Goal: Task Accomplishment & Management: Complete application form

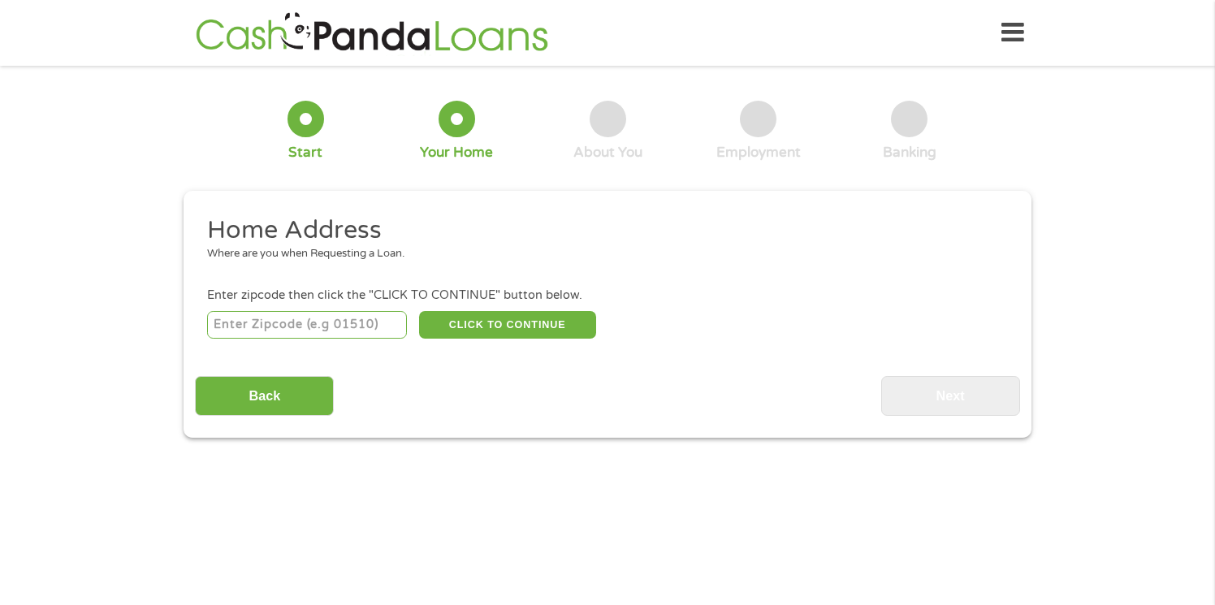
click at [358, 327] on input "number" at bounding box center [307, 325] width 201 height 28
type input "27545"
select select "[US_STATE]"
click at [478, 331] on button "CLICK TO CONTINUE" at bounding box center [507, 325] width 177 height 28
type input "27545"
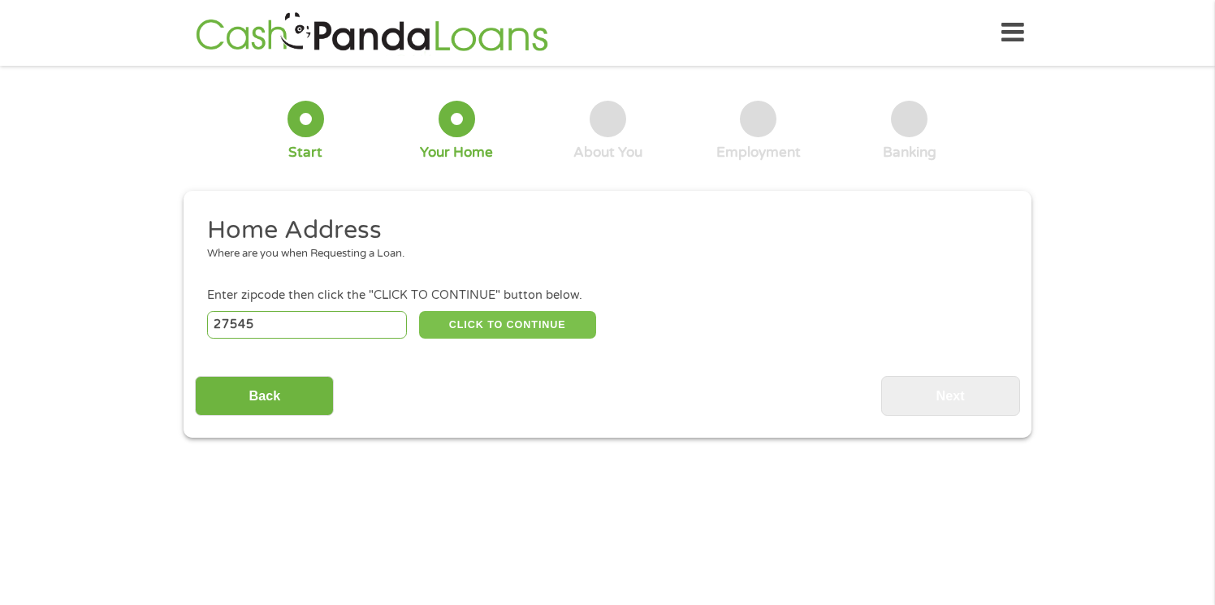
type input "Knightdale"
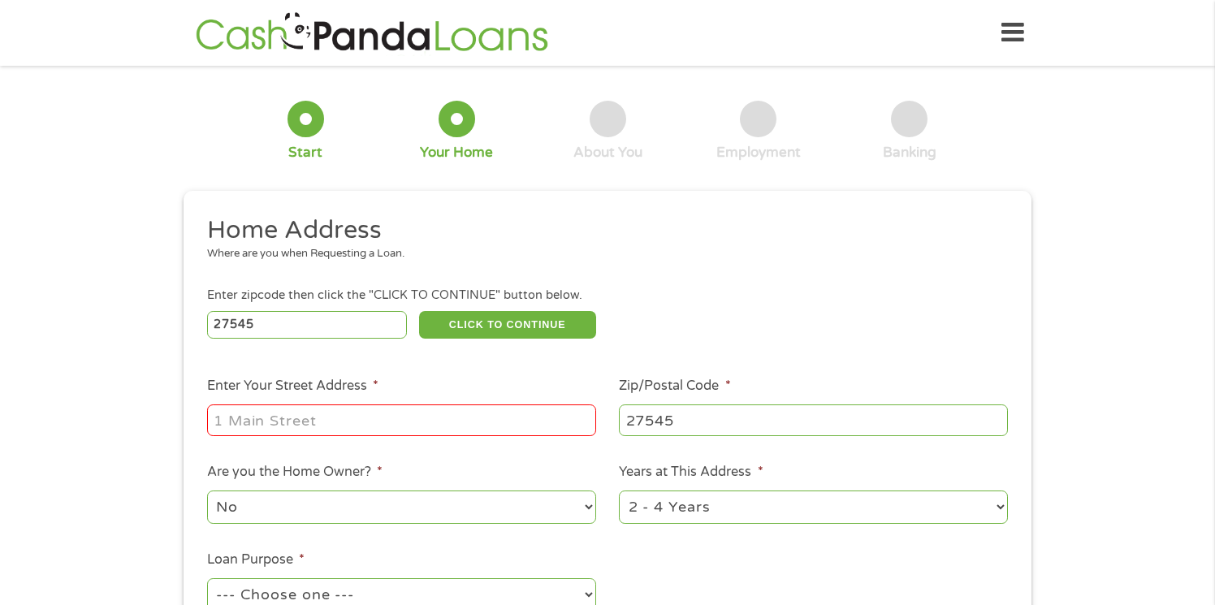
click at [417, 413] on input "Enter Your Street Address *" at bounding box center [401, 419] width 389 height 31
type input "[STREET_ADDRESS]"
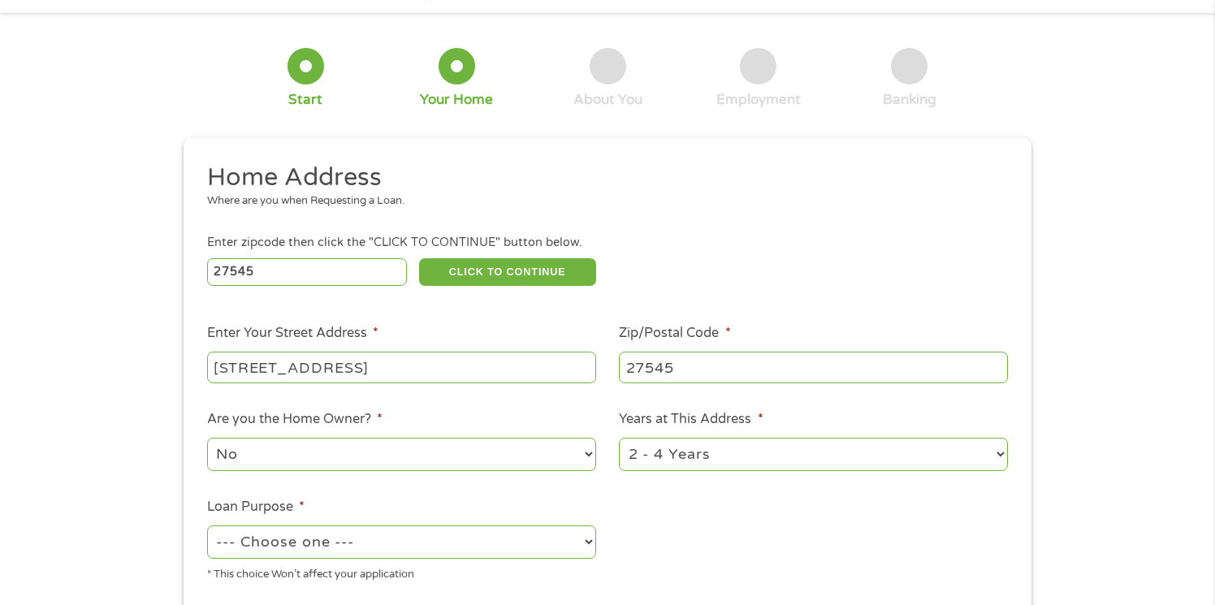
scroll to position [63, 0]
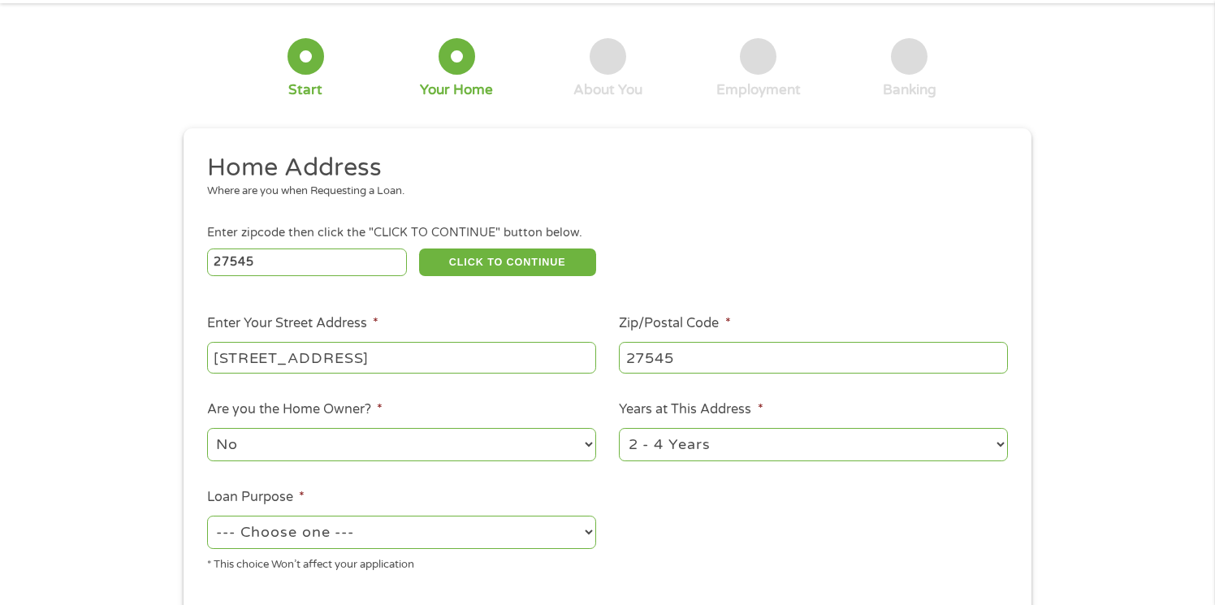
click at [403, 442] on select "No Yes" at bounding box center [401, 444] width 389 height 33
select select "yes"
click at [396, 529] on select "--- Choose one --- Pay Bills Debt Consolidation Home Improvement Major Purchase…" at bounding box center [401, 532] width 389 height 33
select select "paybills"
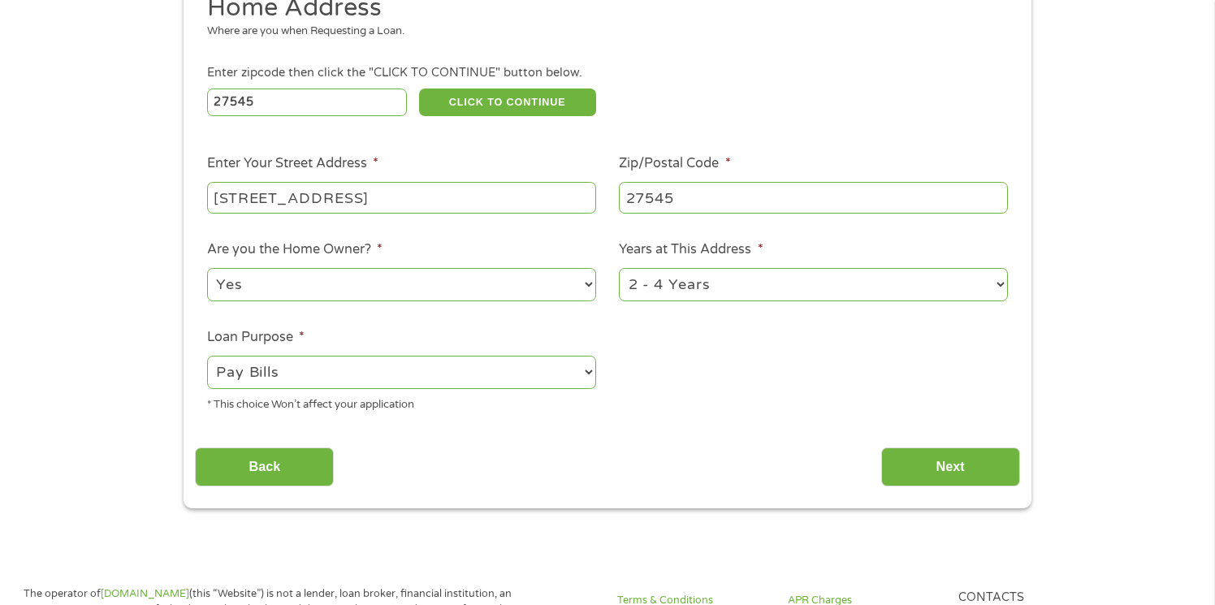
scroll to position [265, 0]
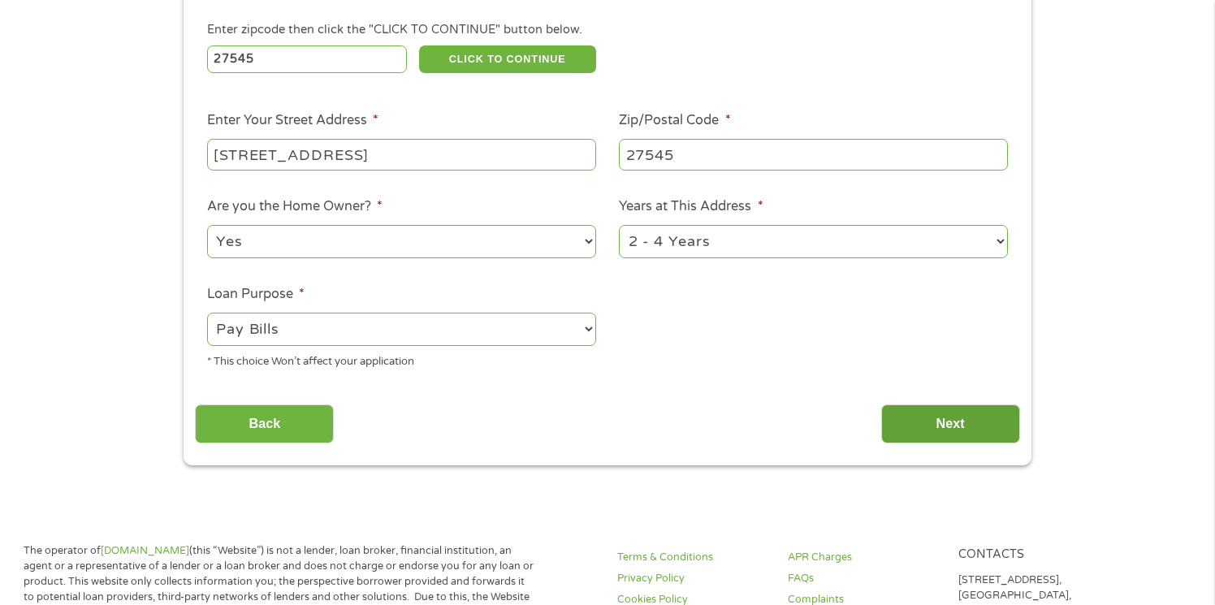
click at [886, 421] on input "Next" at bounding box center [950, 424] width 139 height 40
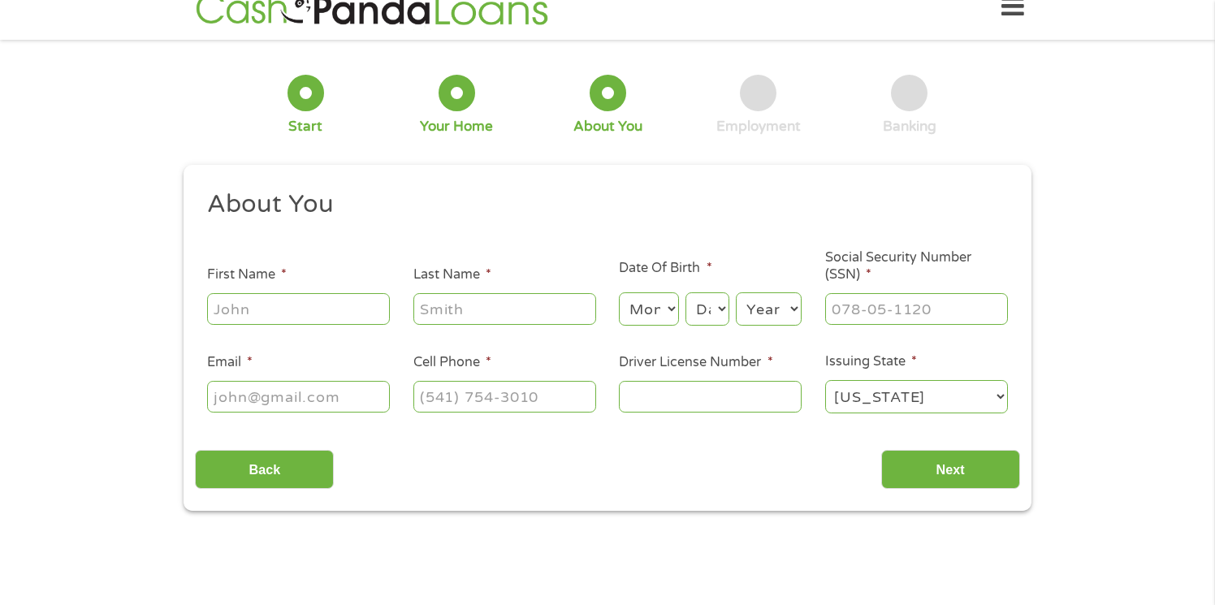
scroll to position [0, 0]
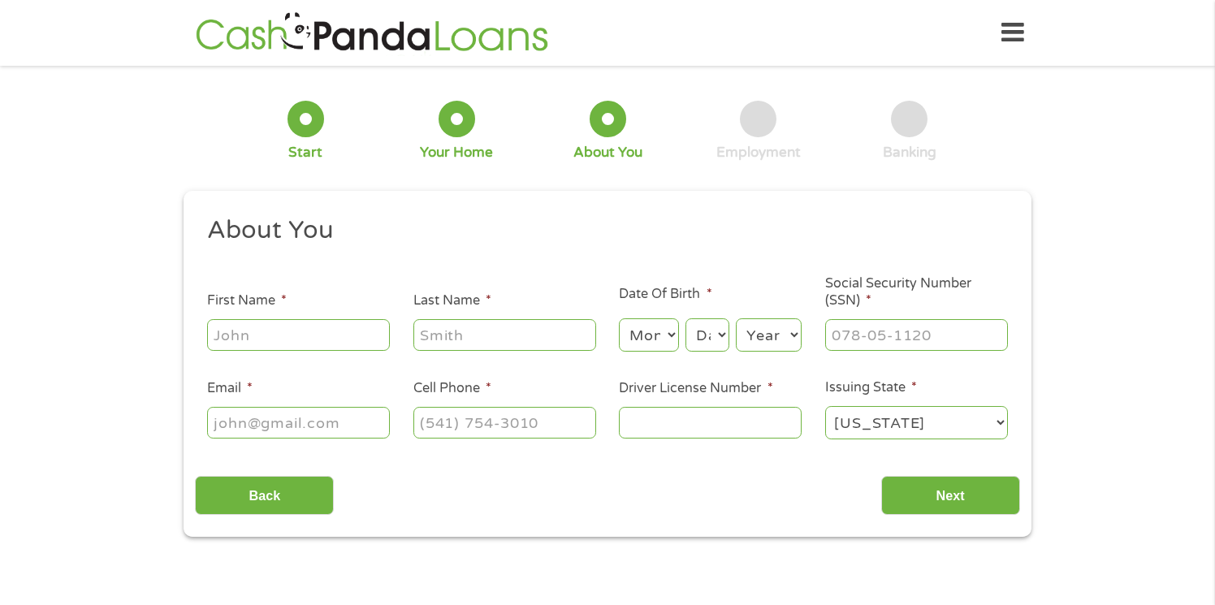
click at [328, 335] on input "First Name *" at bounding box center [298, 334] width 183 height 31
type input "[PERSON_NAME]"
type input "[EMAIL_ADDRESS][DOMAIN_NAME]"
type input "[PHONE_NUMBER]"
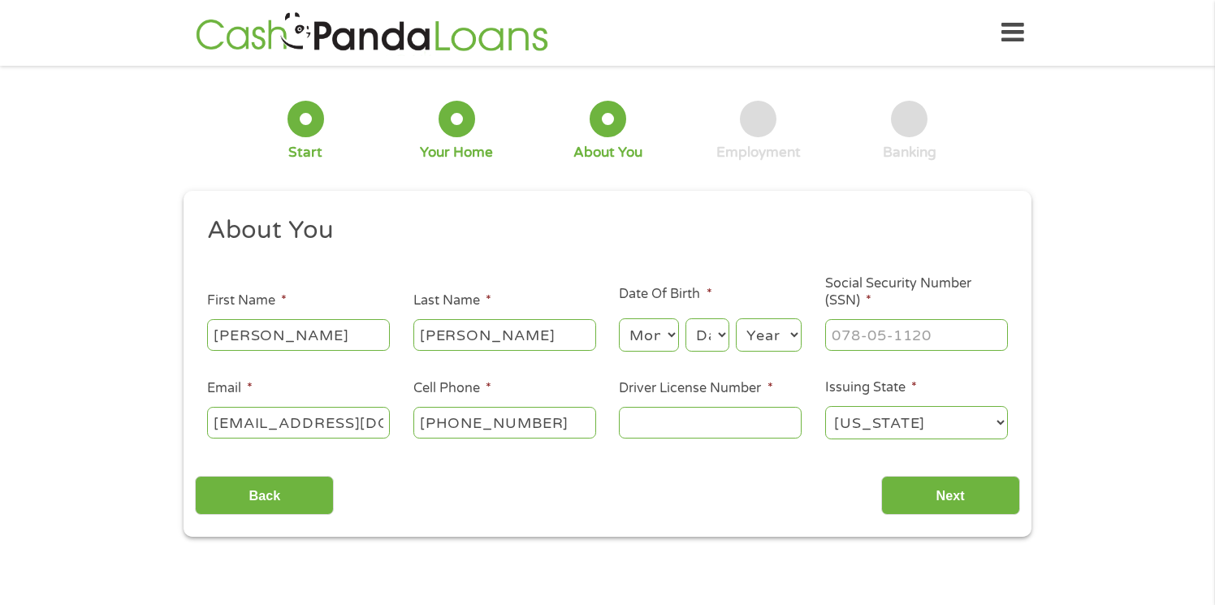
click at [656, 341] on select "Month 1 2 3 4 5 6 7 8 9 10 11 12" at bounding box center [648, 334] width 59 height 33
select select "5"
click at [701, 339] on select "Day 1 2 3 4 5 6 7 8 9 10 11 12 13 14 15 16 17 18 19 20 21 22 23 24 25 26 27 28 …" at bounding box center [707, 334] width 44 height 33
select select "31"
click at [758, 339] on select "Year [DATE] 2006 2005 2004 2003 2002 2001 2000 1999 1998 1997 1996 1995 1994 19…" at bounding box center [769, 334] width 66 height 33
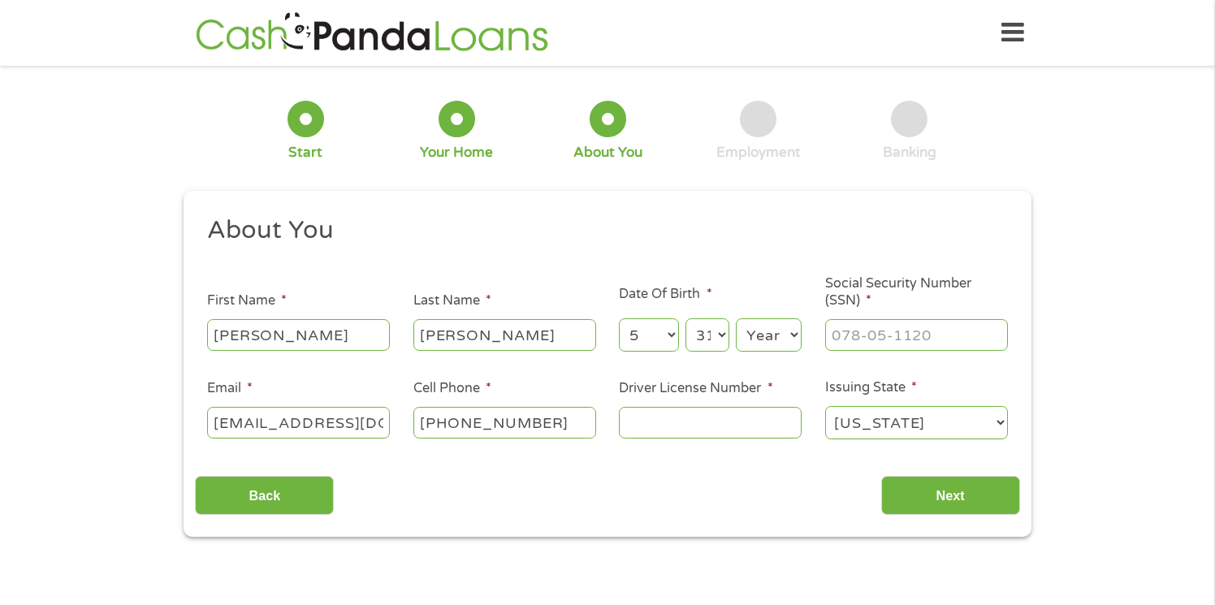
select select "1971"
click at [864, 330] on input "___-__-____" at bounding box center [916, 334] width 183 height 31
type input "227-35-2303"
click at [661, 430] on input "Driver License Number *" at bounding box center [710, 422] width 183 height 31
type input "23220983"
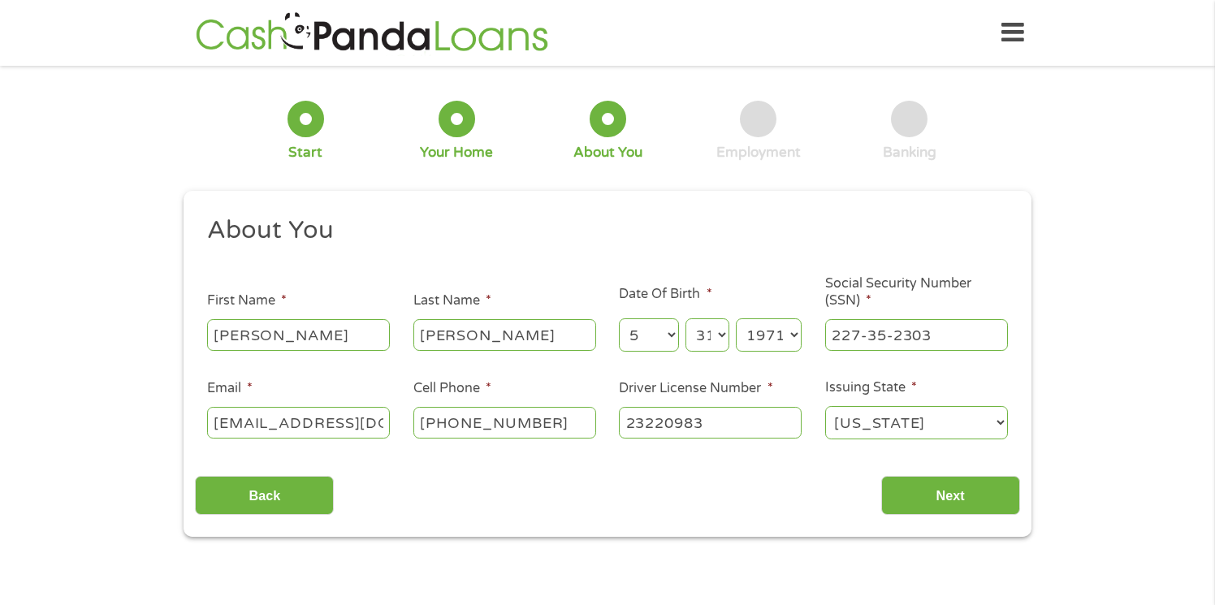
click at [939, 516] on div "This field is hidden when viewing the form gclid This field is hidden when view…" at bounding box center [607, 364] width 848 height 347
click at [941, 503] on input "Next" at bounding box center [950, 496] width 139 height 40
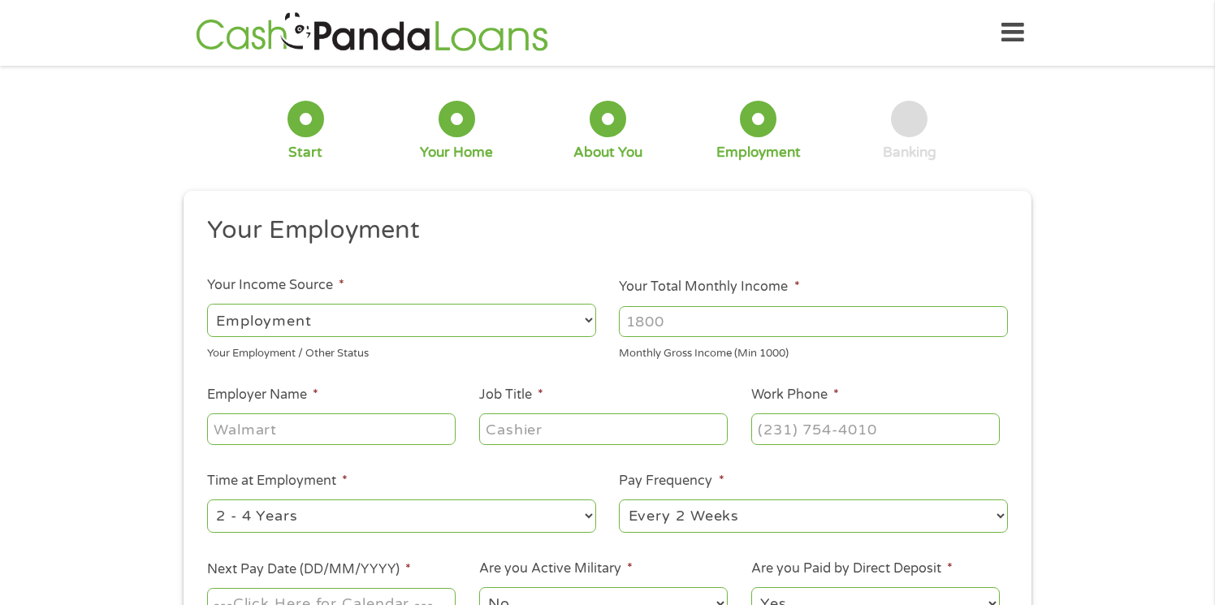
click at [645, 324] on input "Your Total Monthly Income *" at bounding box center [813, 321] width 389 height 31
type input "7000"
click at [391, 442] on input "Employer Name *" at bounding box center [331, 428] width 248 height 31
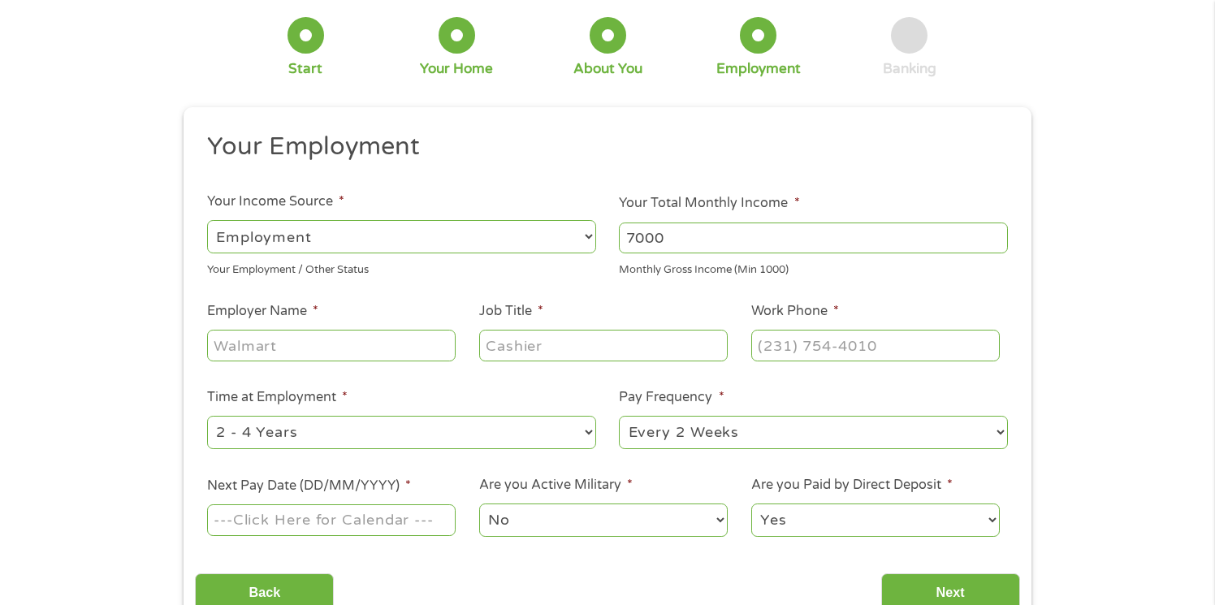
scroll to position [87, 0]
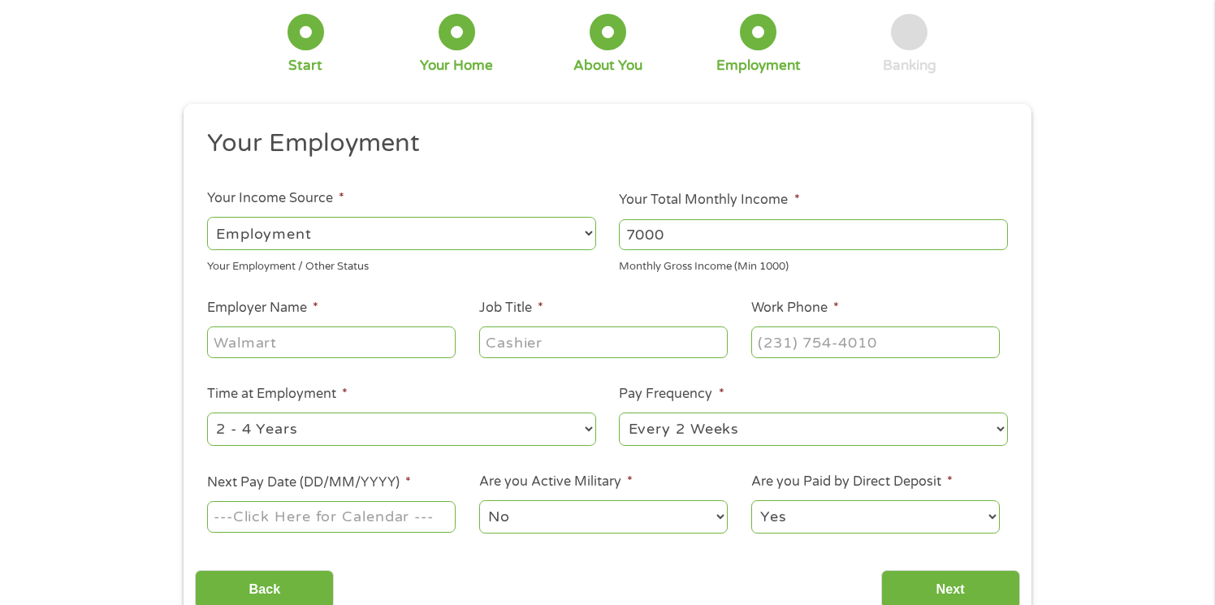
click at [355, 347] on input "Employer Name *" at bounding box center [331, 341] width 248 height 31
type input "NC Cyber"
click at [563, 336] on input "Job Title *" at bounding box center [603, 341] width 248 height 31
type input "Administrator"
click at [786, 340] on input "(___) ___-____" at bounding box center [875, 341] width 248 height 31
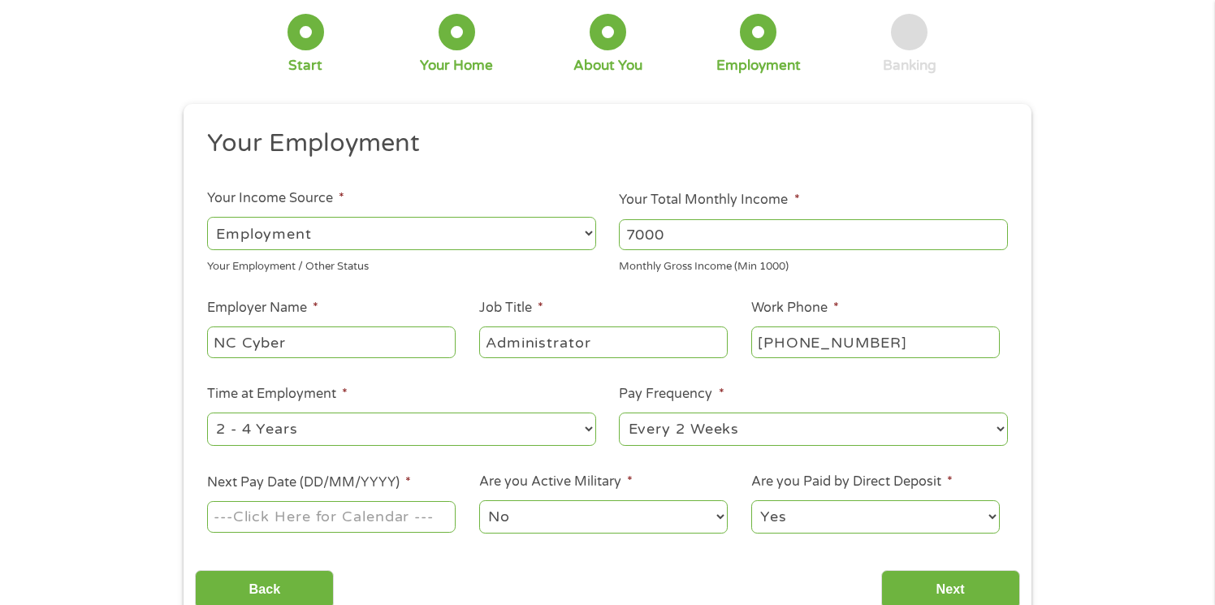
drag, startPoint x: 894, startPoint y: 347, endPoint x: 747, endPoint y: 347, distance: 147.0
click at [747, 348] on li "Work Phone * [PHONE_NUMBER]" at bounding box center [875, 329] width 272 height 63
type input "[PHONE_NUMBER]"
click at [542, 438] on select "--- Choose one --- 1 Year or less 1 - 2 Years 2 - 4 Years Over 4 Years" at bounding box center [401, 428] width 389 height 33
select select "60months"
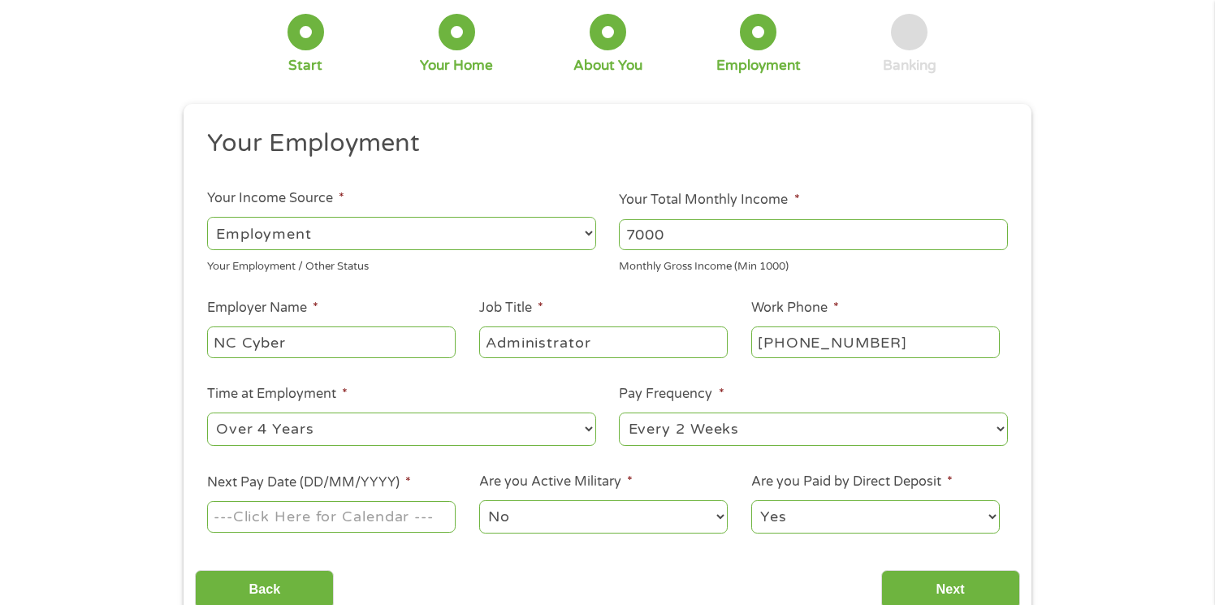
click at [672, 434] on select "--- Choose one --- Every 2 Weeks Every Week Monthly Semi-Monthly" at bounding box center [813, 428] width 389 height 33
select select "semimonthly"
click at [379, 522] on input "Next Pay Date (DD/MM/YYYY) *" at bounding box center [331, 516] width 248 height 31
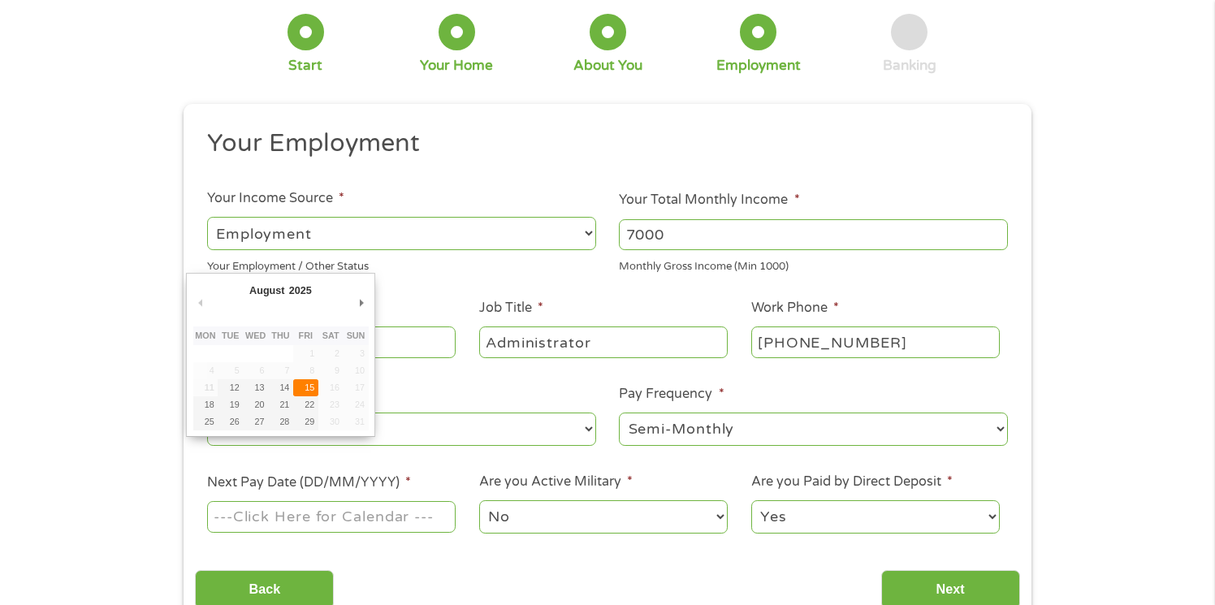
type input "[DATE]"
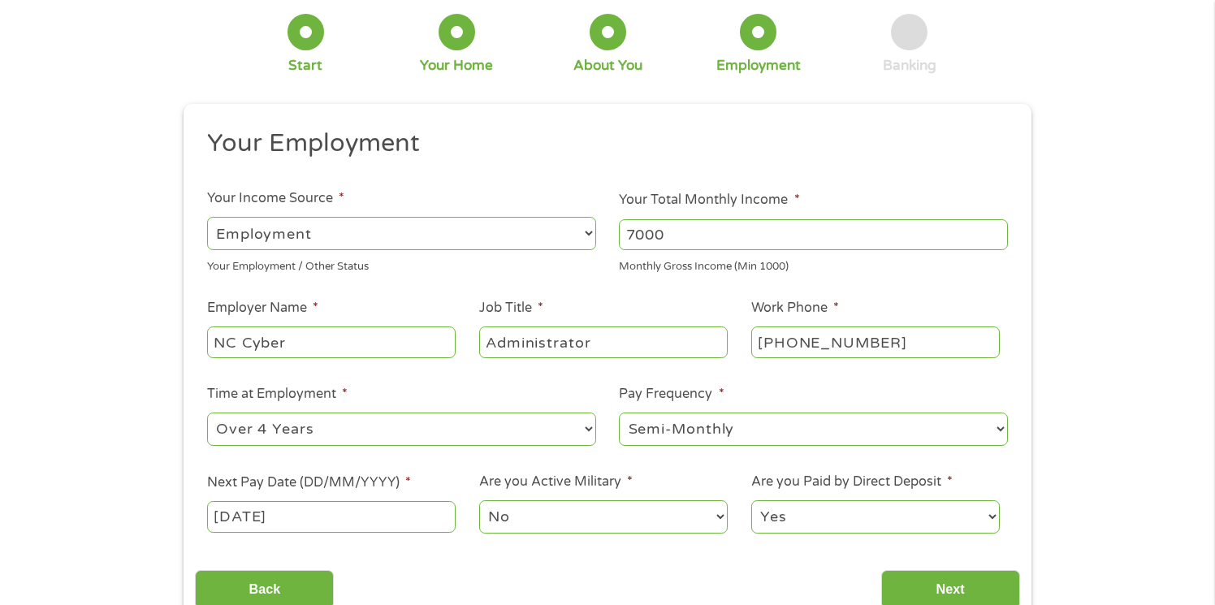
click at [548, 520] on select "No Yes" at bounding box center [603, 516] width 248 height 33
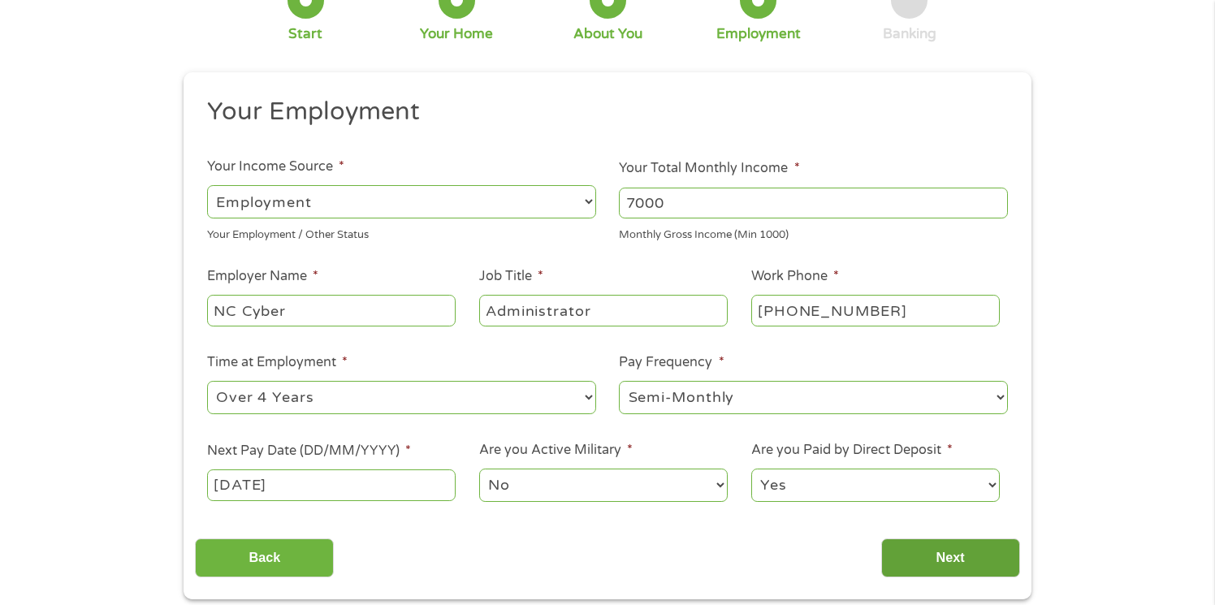
click at [918, 560] on input "Next" at bounding box center [950, 558] width 139 height 40
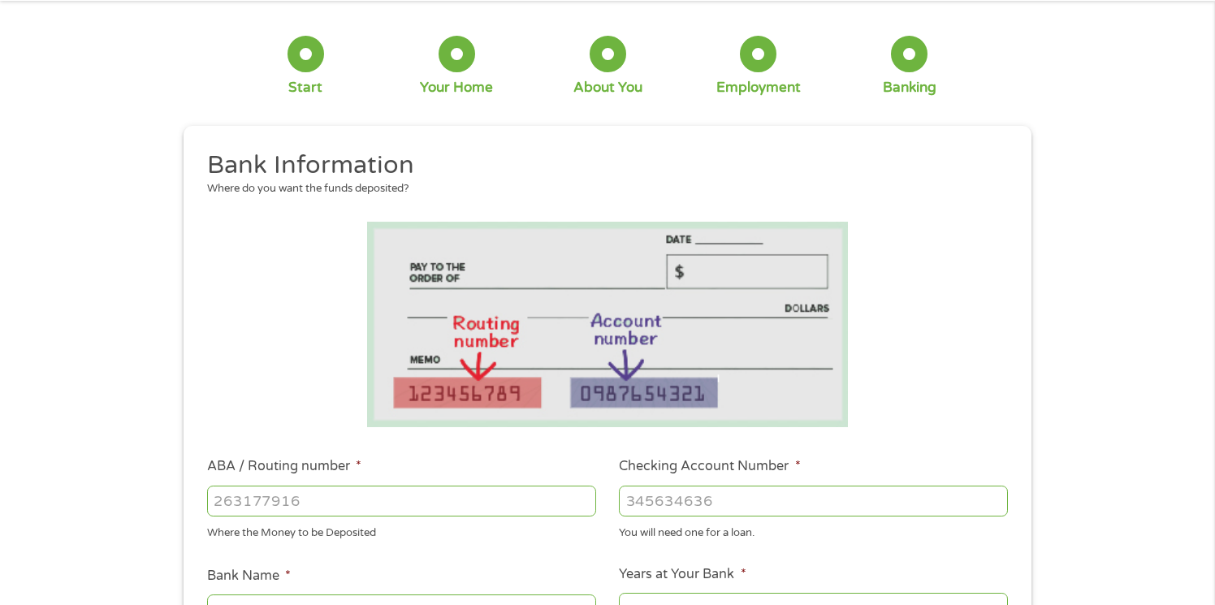
scroll to position [0, 0]
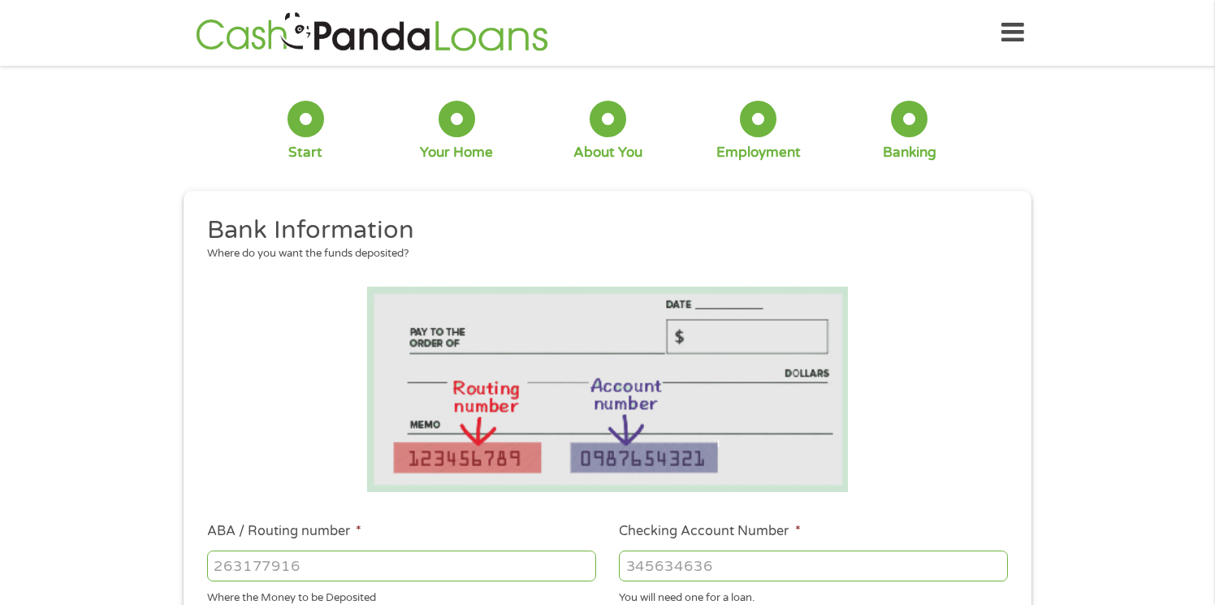
click at [382, 565] on input "ABA / Routing number *" at bounding box center [401, 565] width 389 height 31
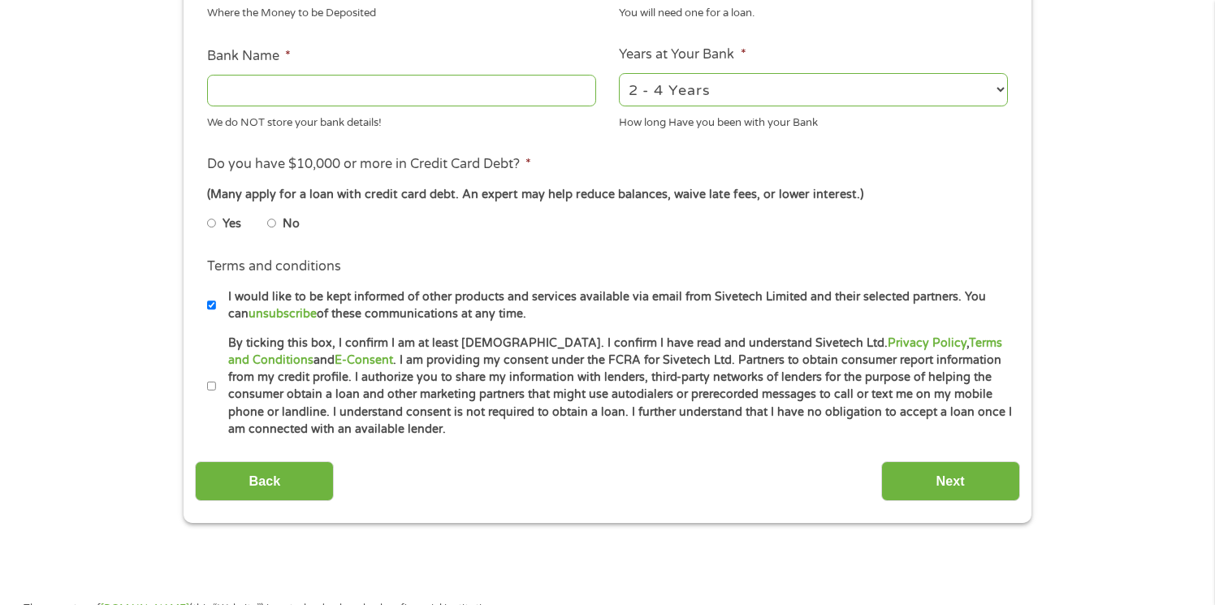
scroll to position [632, 0]
